Goal: Transaction & Acquisition: Subscribe to service/newsletter

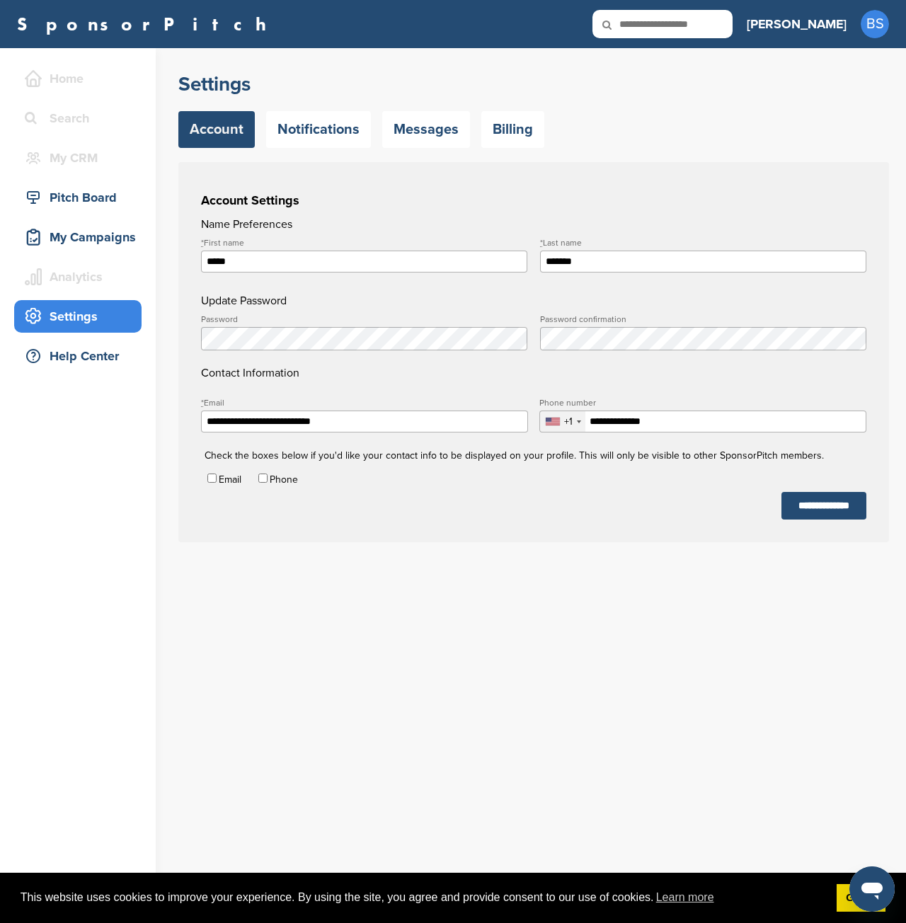
click at [827, 16] on h3 "[PERSON_NAME]" at bounding box center [797, 24] width 100 height 20
click at [877, 25] on span "BS" at bounding box center [875, 24] width 28 height 28
click at [65, 240] on div "My Campaigns" at bounding box center [81, 236] width 120 height 25
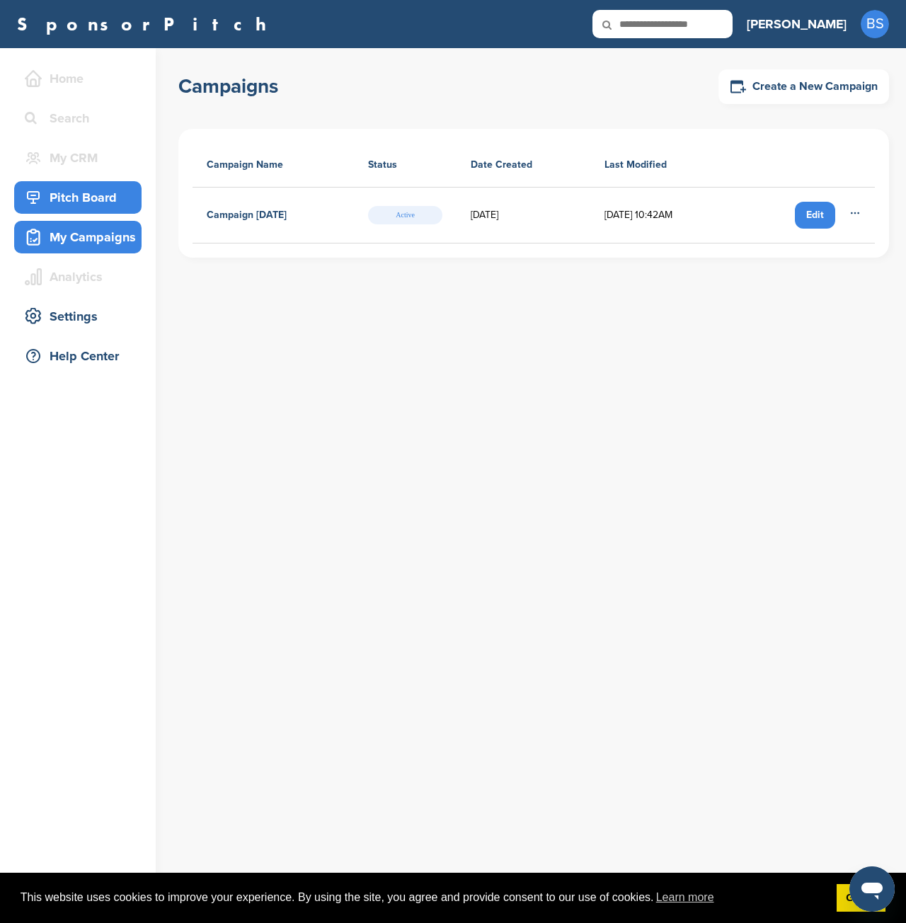
click at [115, 200] on div "Pitch Board" at bounding box center [81, 197] width 120 height 25
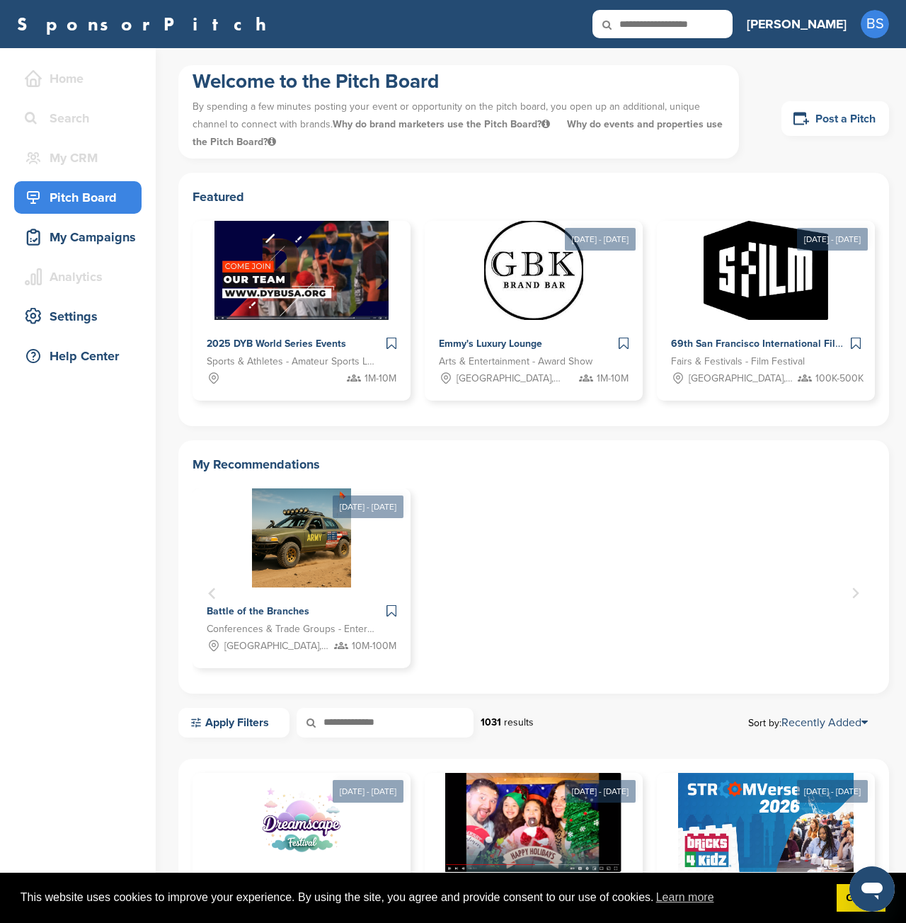
click at [825, 129] on link "Post a Pitch" at bounding box center [835, 118] width 108 height 35
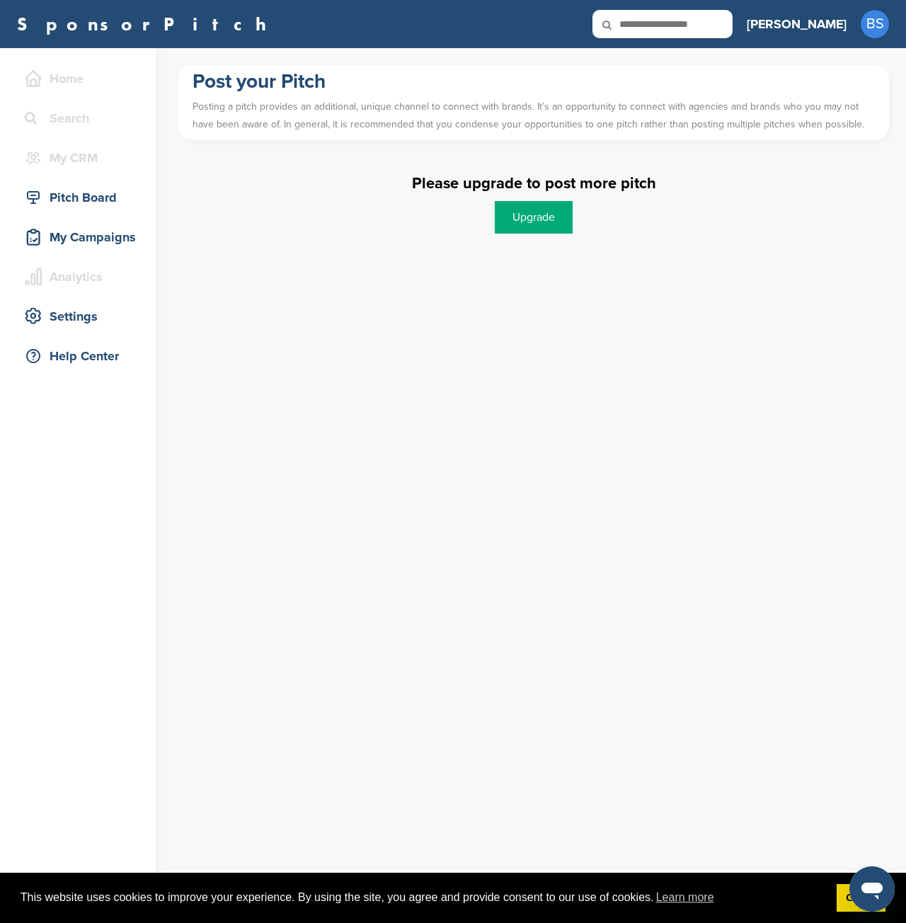
click at [565, 218] on link "Upgrade" at bounding box center [534, 217] width 78 height 33
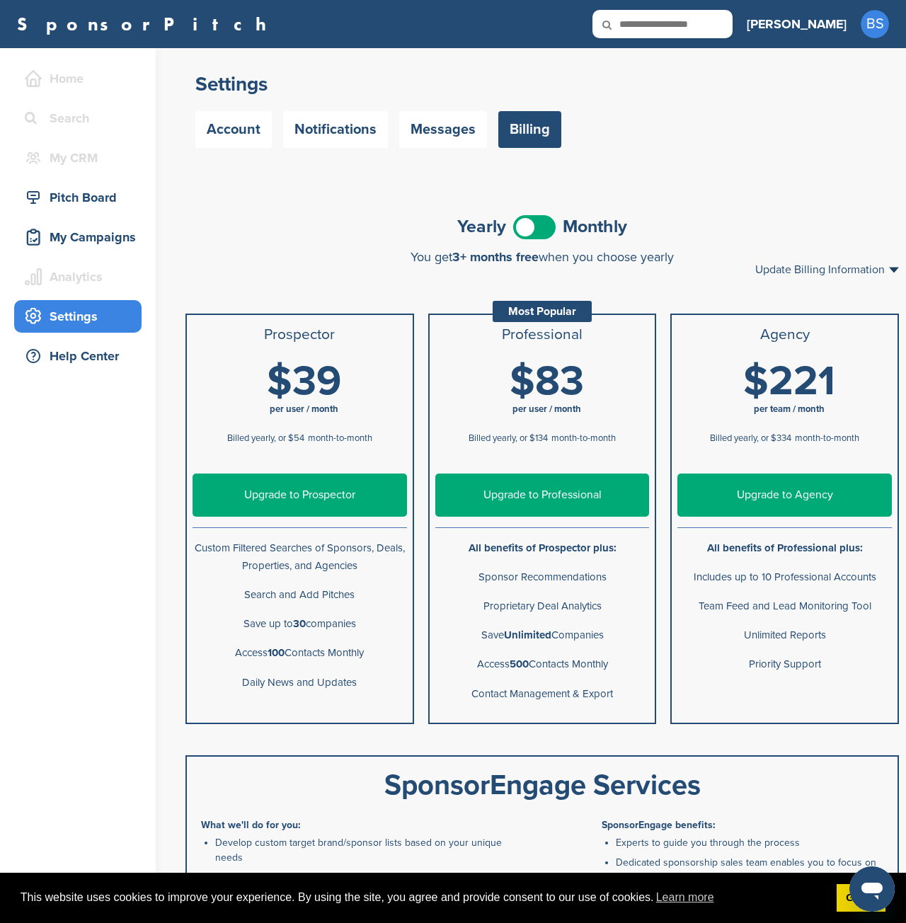
click at [549, 224] on span at bounding box center [534, 227] width 42 height 24
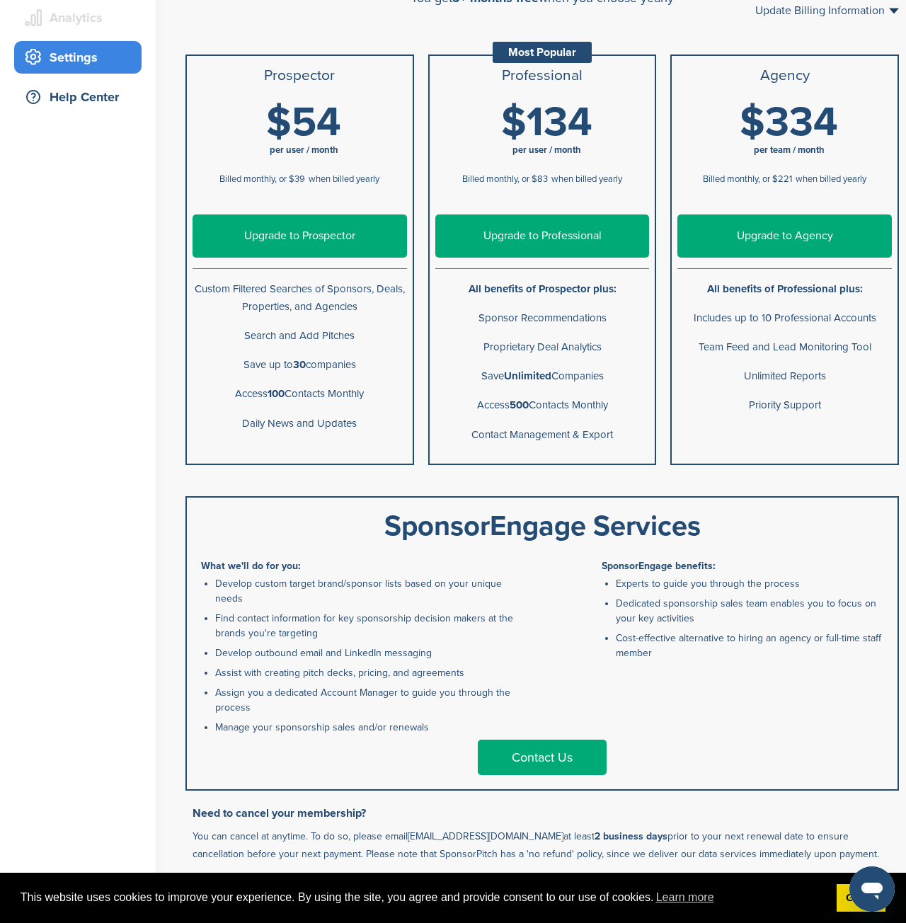
scroll to position [71, 0]
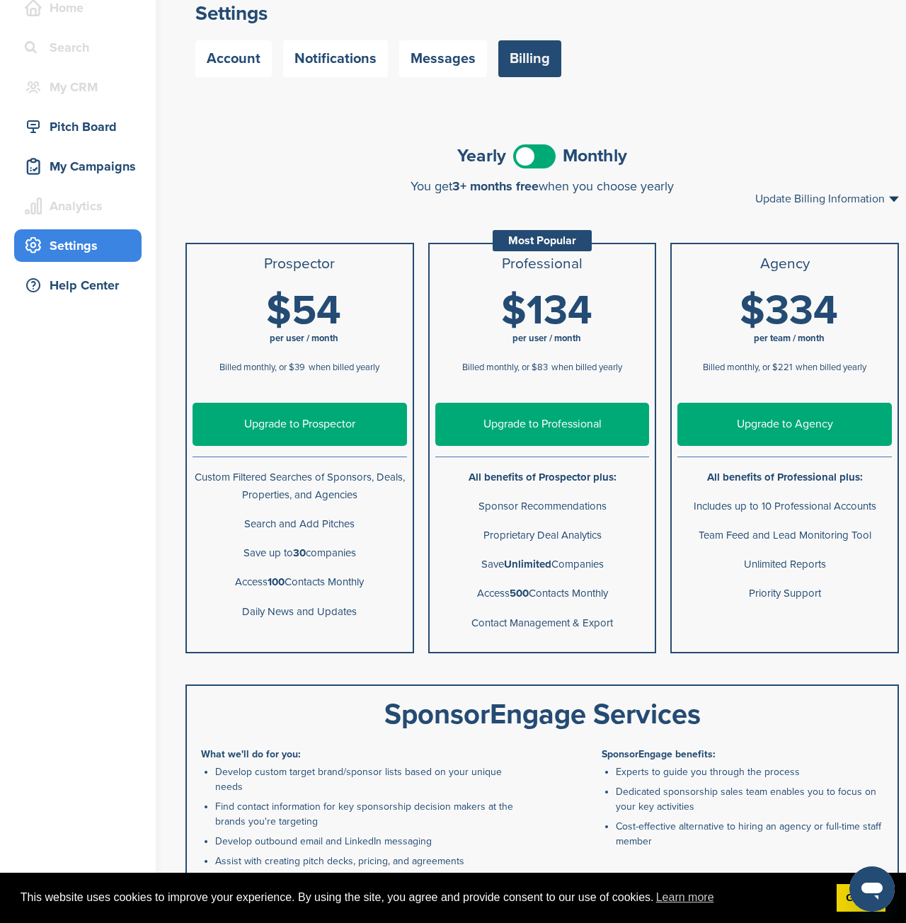
click at [557, 425] on link "Upgrade to Professional" at bounding box center [542, 424] width 214 height 43
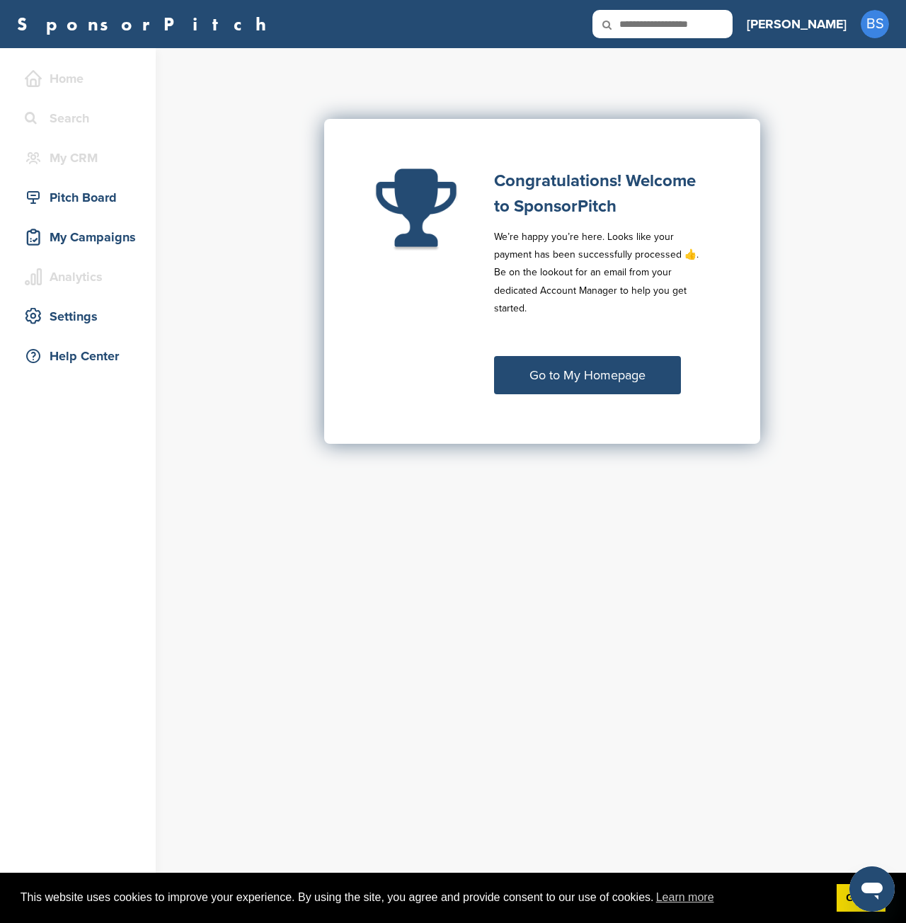
click at [624, 366] on link "Go to My Homepage" at bounding box center [587, 375] width 187 height 38
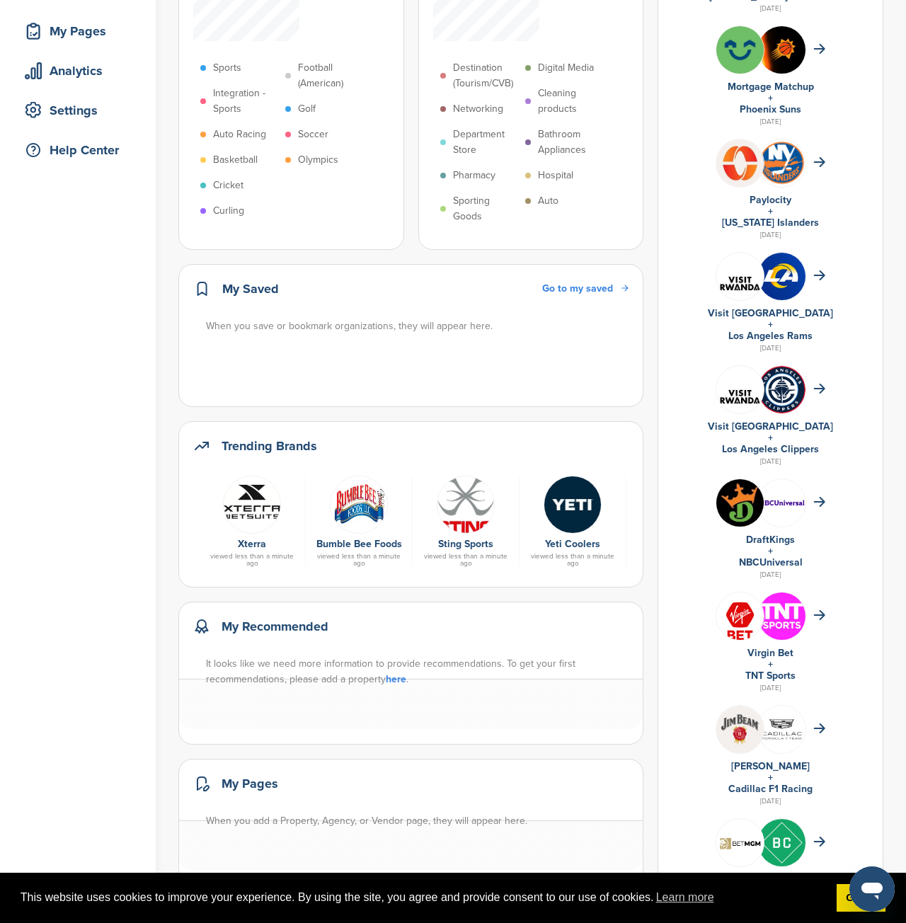
scroll to position [212, 0]
